Goal: Task Accomplishment & Management: Use online tool/utility

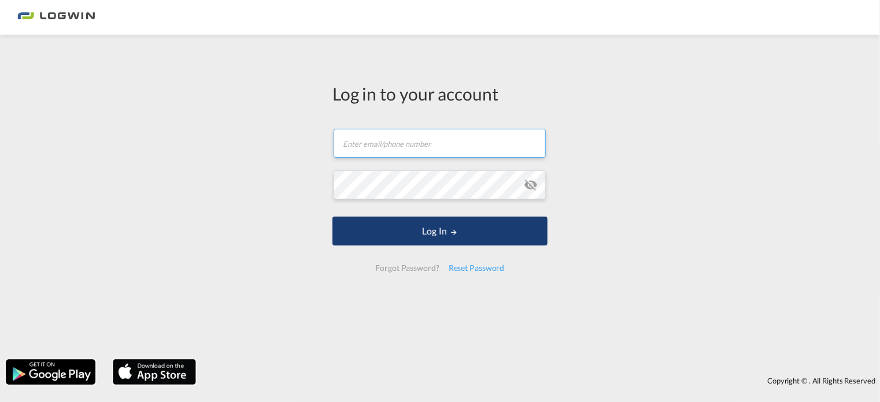
type input "[PERSON_NAME][EMAIL_ADDRESS][PERSON_NAME][DOMAIN_NAME]"
click at [474, 234] on button "Log In" at bounding box center [439, 231] width 215 height 29
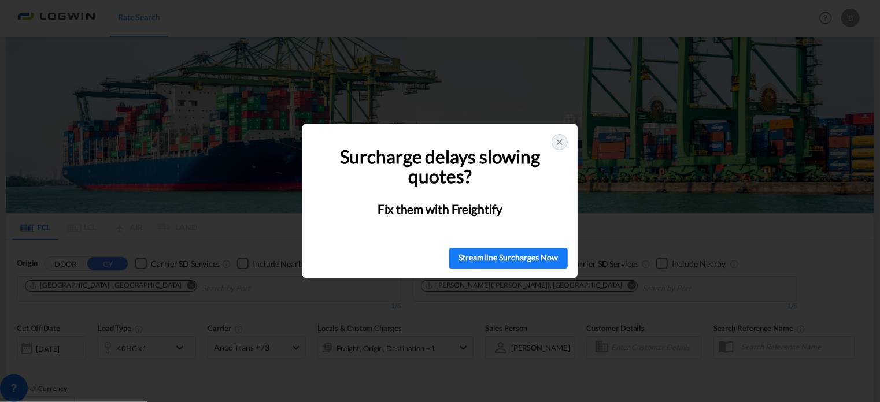
click at [556, 143] on icon at bounding box center [559, 142] width 9 height 9
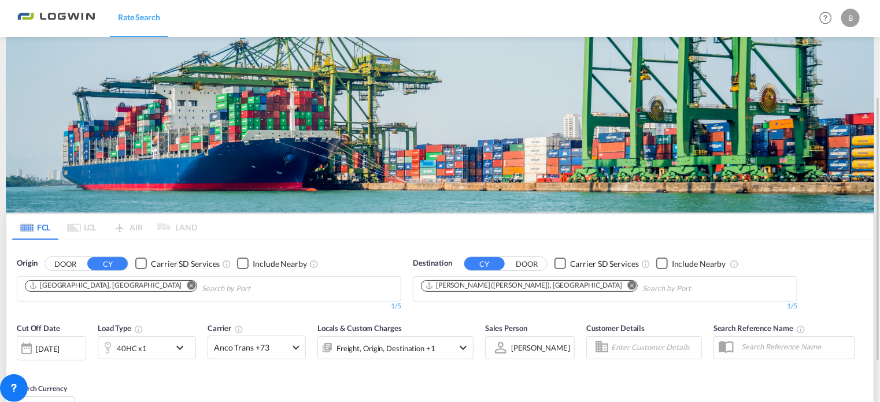
scroll to position [173, 0]
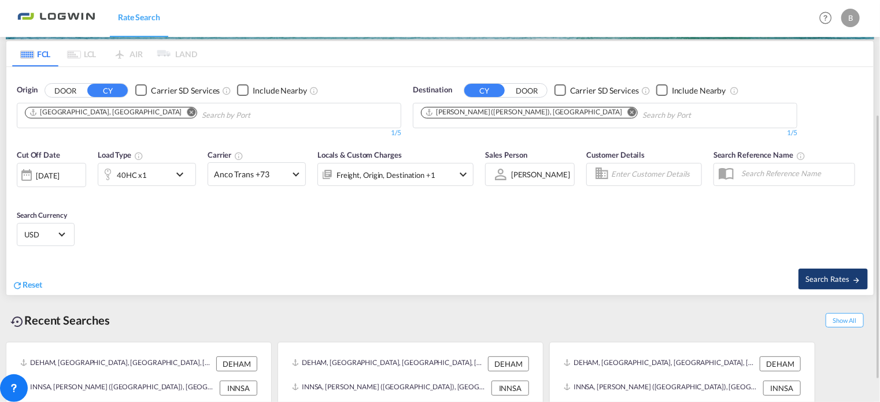
click at [835, 275] on span "Search Rates" at bounding box center [833, 279] width 56 height 9
type input "DEHAM to INNSA / [DATE]"
